Goal: Task Accomplishment & Management: Manage account settings

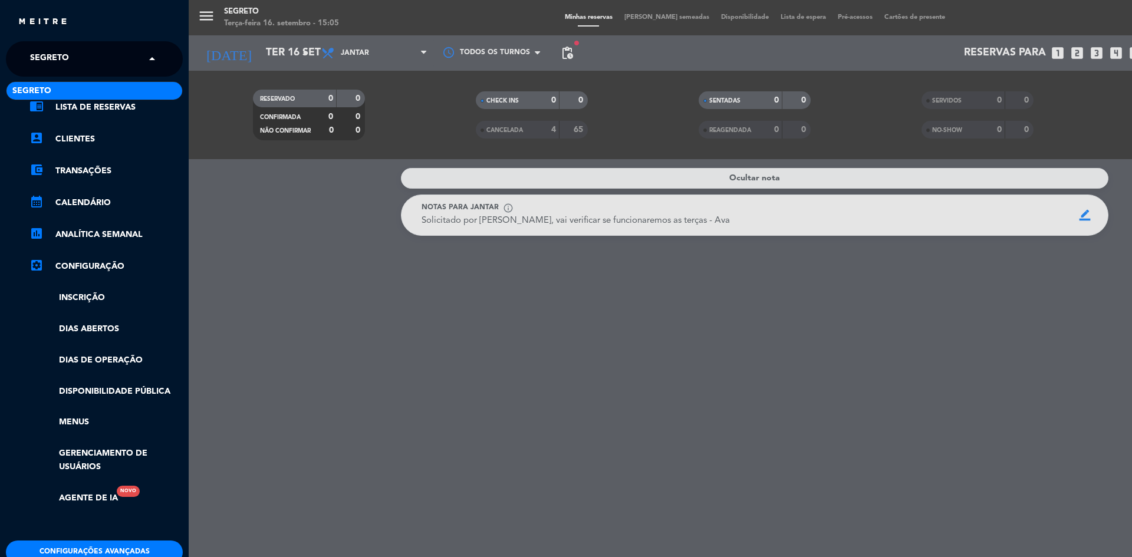
click at [88, 64] on input "text" at bounding box center [96, 60] width 144 height 26
click at [274, 49] on div "menu Segreto Terça-feira 16. setembro - 15:09 Minhas reservas Mesas semeadas Di…" at bounding box center [755, 278] width 1132 height 557
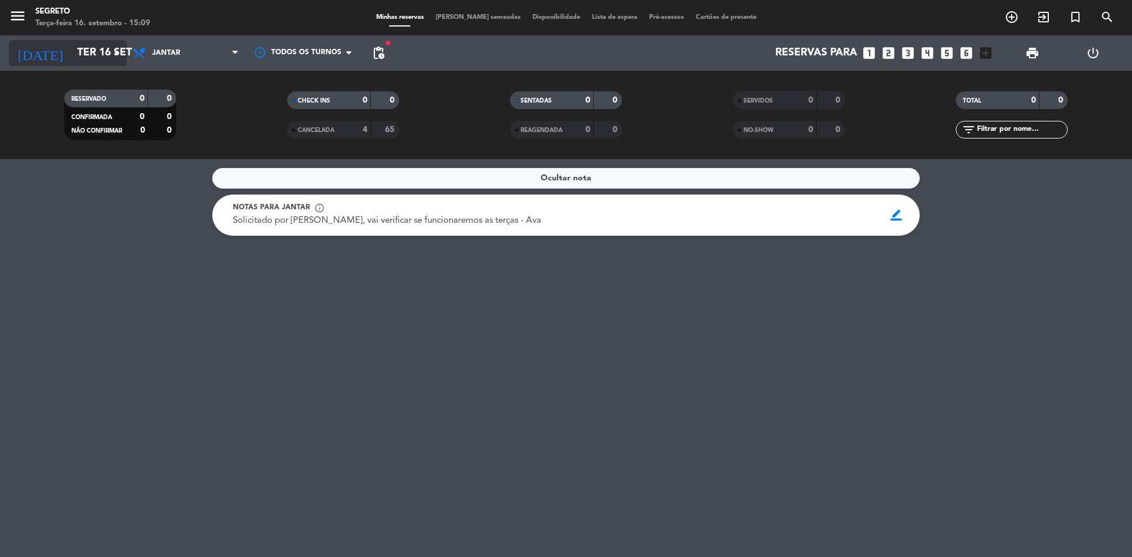
click at [84, 48] on input "Ter 16 set" at bounding box center [139, 53] width 137 height 24
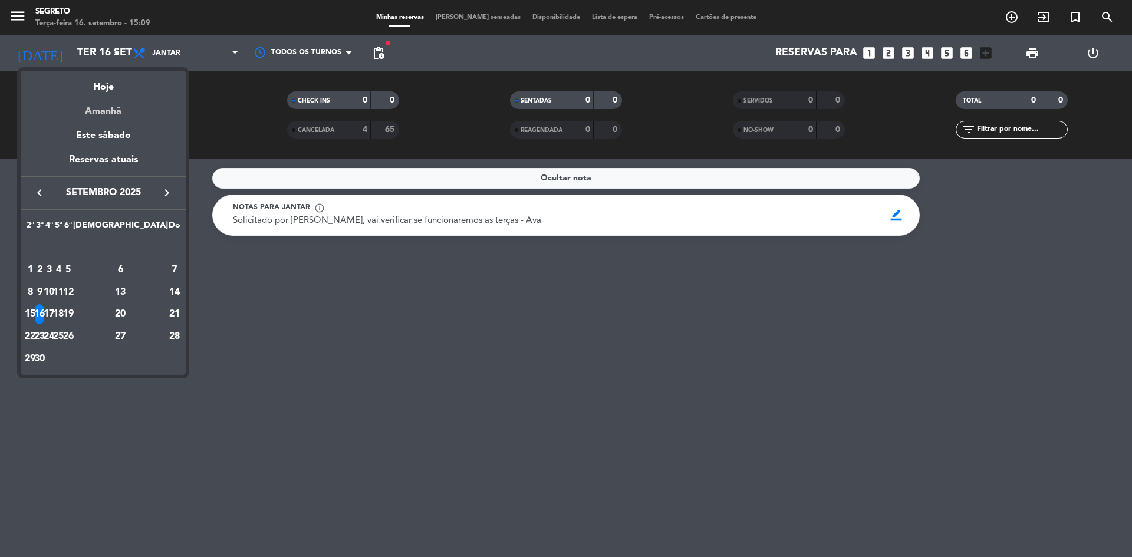
click at [97, 113] on div "Amanhã" at bounding box center [103, 107] width 165 height 24
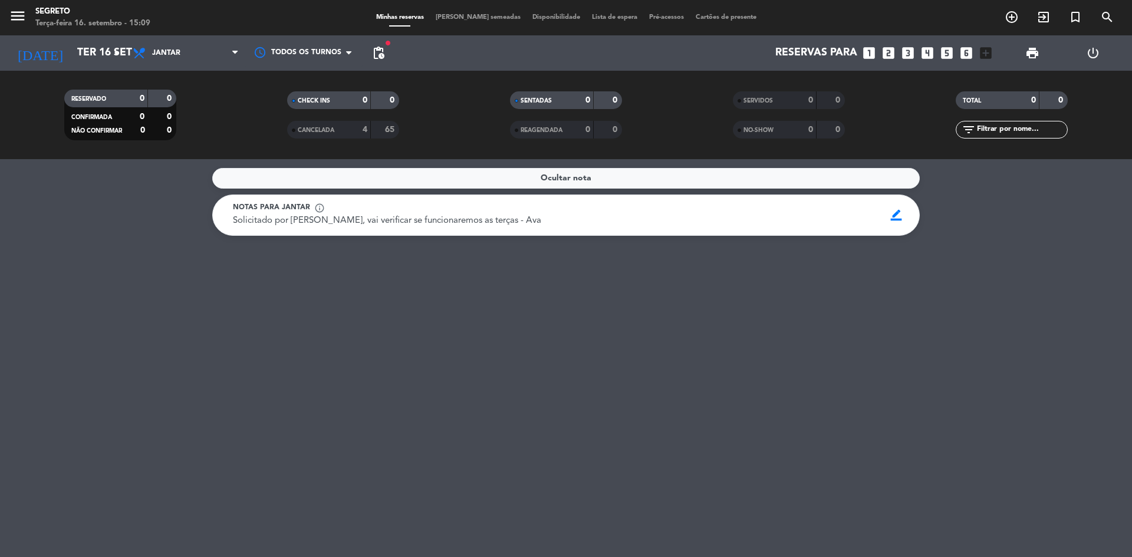
type input "Qua 17 set"
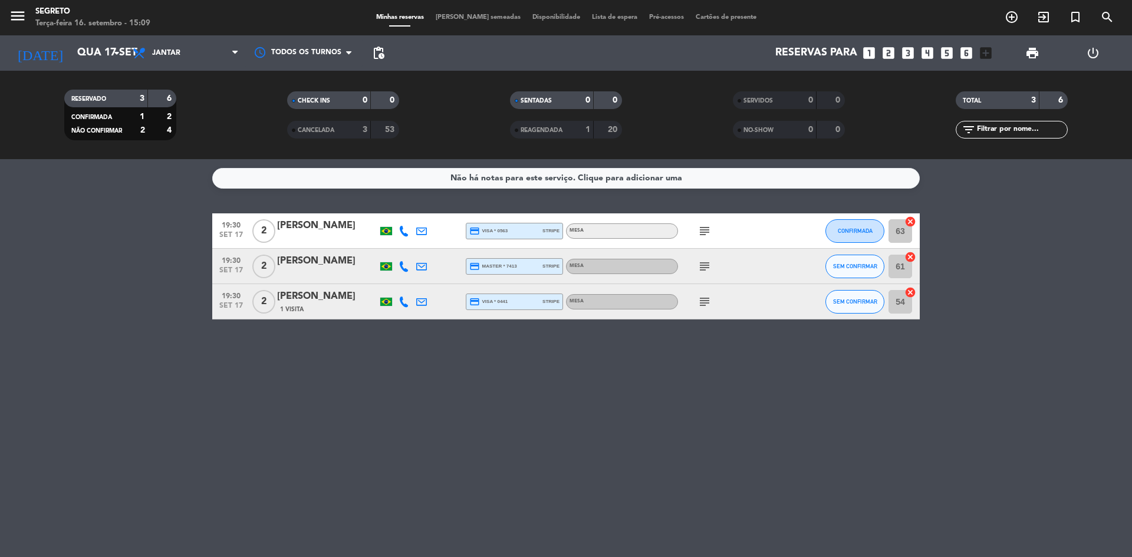
click at [700, 261] on icon "subject" at bounding box center [704, 266] width 14 height 14
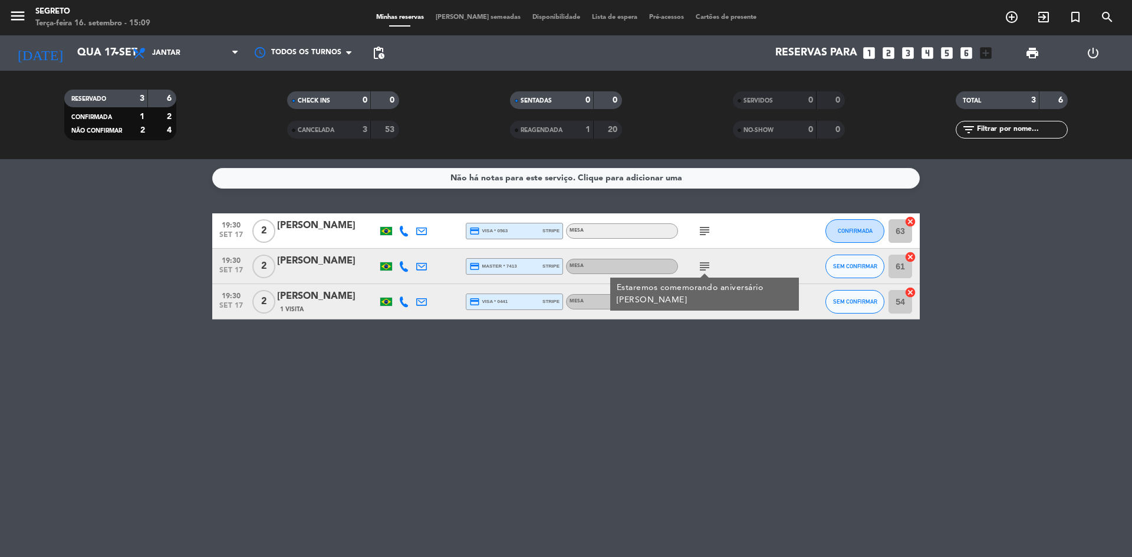
click at [341, 264] on div "[PERSON_NAME]" at bounding box center [327, 260] width 100 height 15
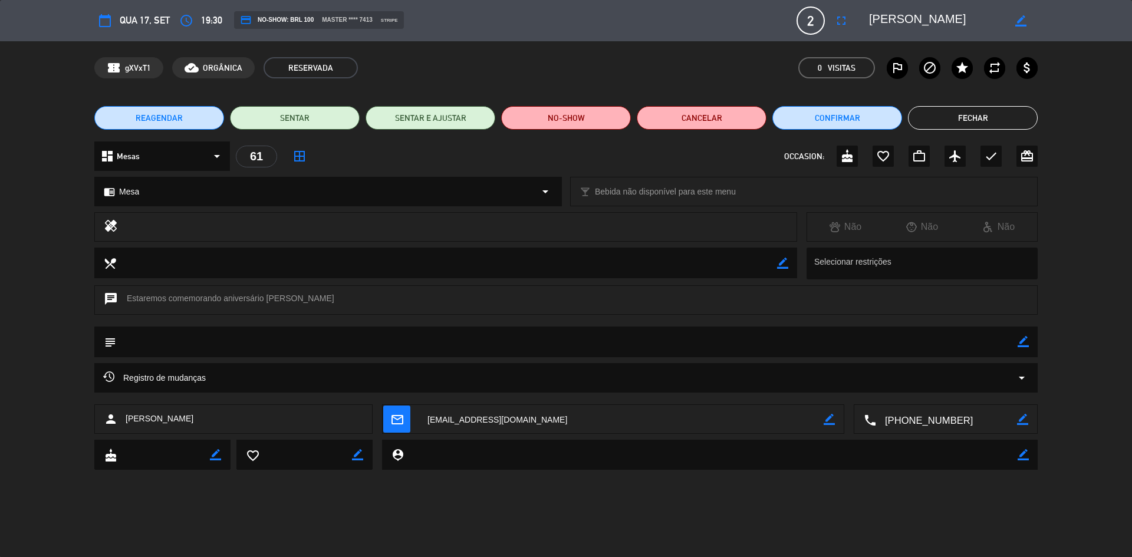
click at [1020, 344] on icon "border_color" at bounding box center [1022, 341] width 11 height 11
click at [628, 338] on textarea at bounding box center [566, 342] width 901 height 30
type textarea "S"
click at [153, 342] on textarea at bounding box center [566, 342] width 901 height 30
type textarea "Duo Gourmet - Ava"
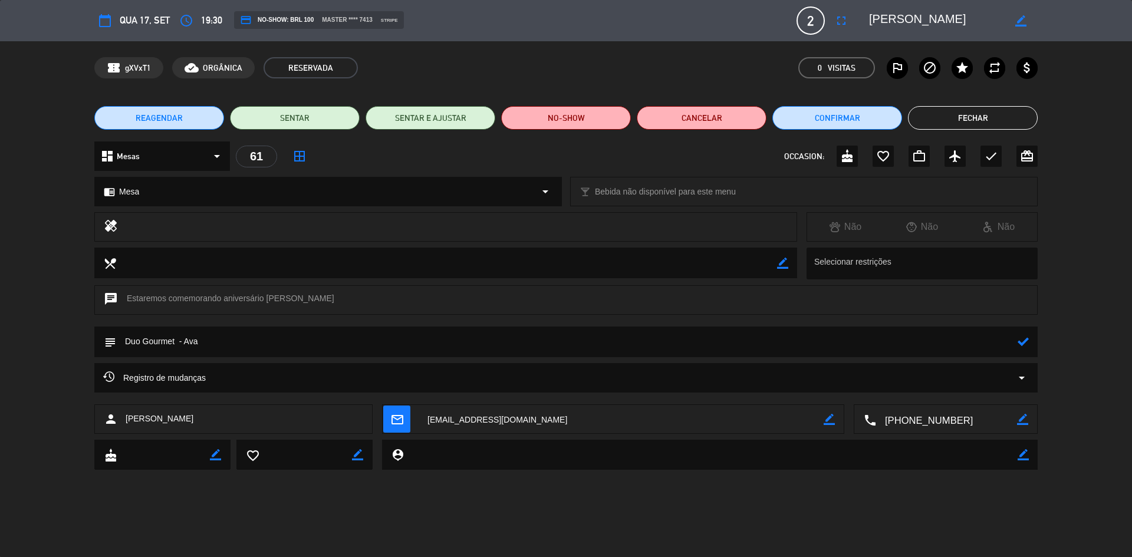
click at [1021, 346] on icon at bounding box center [1022, 341] width 11 height 11
click at [967, 122] on button "Fechar" at bounding box center [973, 118] width 130 height 24
